Goal: Find specific page/section: Find specific page/section

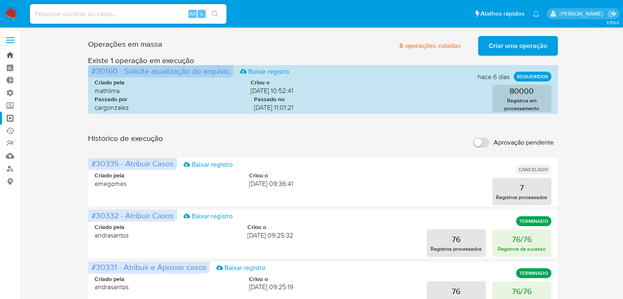
click at [10, 53] on link "Bandeja" at bounding box center [49, 55] width 98 height 13
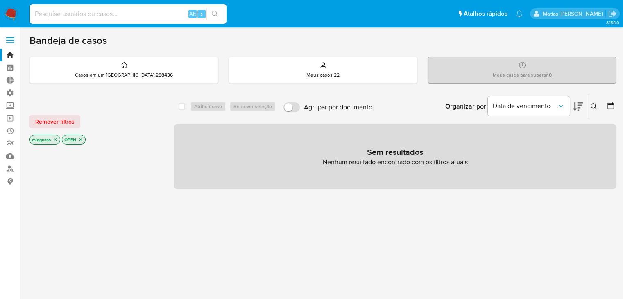
click at [55, 138] on icon "close-filter" at bounding box center [55, 139] width 5 height 5
